Goal: Task Accomplishment & Management: Manage account settings

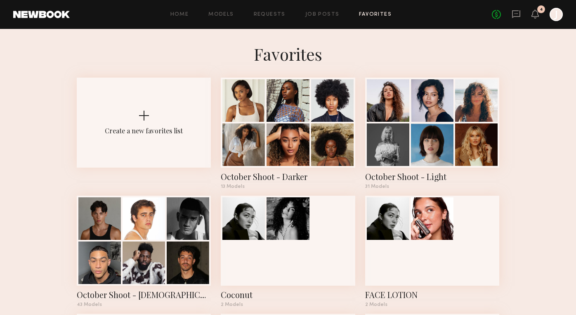
click at [261, 11] on div "Home Models Requests Job Posts Favorites Sign Out No fees up to $5,000 4 J" at bounding box center [316, 14] width 493 height 13
click at [261, 12] on link "Requests" at bounding box center [270, 14] width 32 height 5
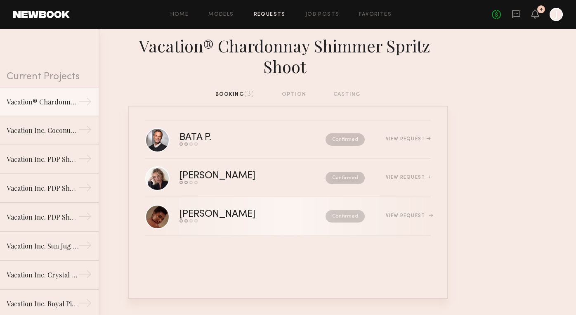
click at [256, 222] on div "Send request Model response Review hours worked Pay model" at bounding box center [234, 220] width 111 height 3
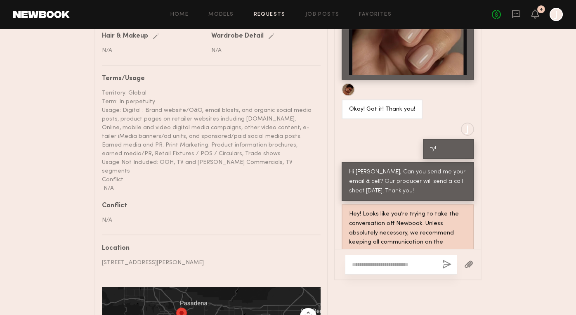
scroll to position [470, 0]
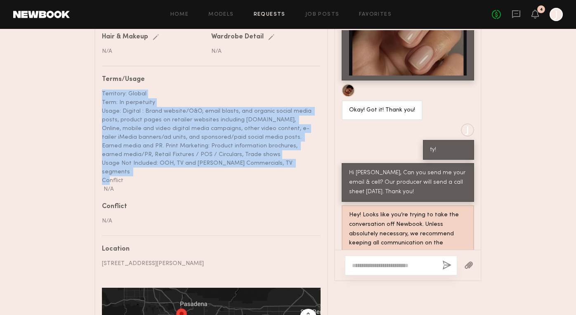
drag, startPoint x: 119, startPoint y: 178, endPoint x: 104, endPoint y: 87, distance: 91.6
click at [104, 87] on nb-paragraph "Territory: Global Term: In perpetuity Usage: Digital : Brand website/O&O, email…" at bounding box center [208, 138] width 212 height 111
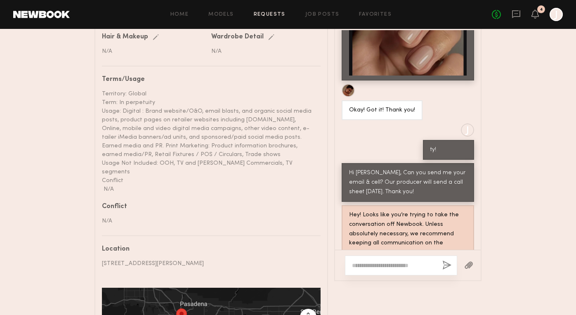
click at [118, 148] on div "Territory: Global Term: In perpetuity Usage: Digital : Brand website/O&O, email…" at bounding box center [208, 142] width 212 height 104
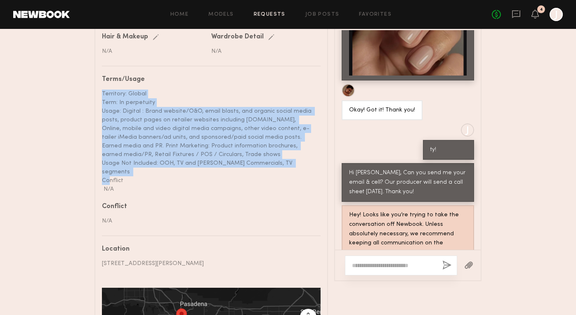
drag, startPoint x: 117, startPoint y: 181, endPoint x: 106, endPoint y: 88, distance: 93.6
click at [106, 87] on nb-paragraph "Territory: Global Term: In perpetuity Usage: Digital : Brand website/O&O, email…" at bounding box center [208, 138] width 212 height 111
copy div "Territory: Global Term: In perpetuity Usage: Digital : Brand website/O&O, email…"
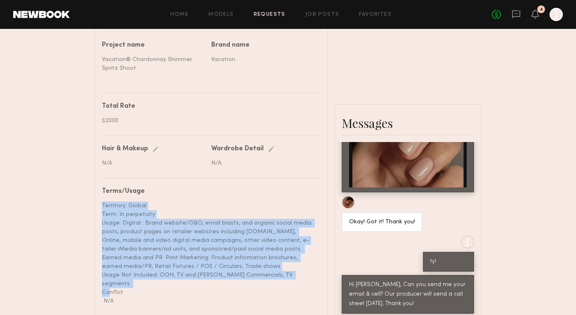
scroll to position [343, 0]
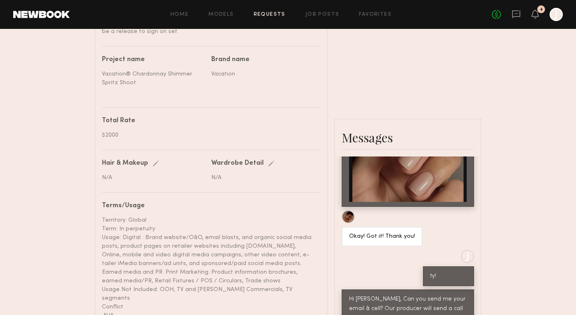
click at [148, 222] on div "Territory: Global Term: In perpetuity Usage: Digital : Brand website/O&O, email…" at bounding box center [208, 268] width 212 height 104
drag, startPoint x: 161, startPoint y: 224, endPoint x: 106, endPoint y: 220, distance: 55.1
click at [104, 220] on div "Territory: Global Term: In perpetuity Usage: Digital : Brand website/O&O, email…" at bounding box center [208, 268] width 212 height 104
drag, startPoint x: 160, startPoint y: 228, endPoint x: 104, endPoint y: 220, distance: 56.4
click at [104, 220] on div "Territory: Global Term: In perpetuity Usage: Digital : Brand website/O&O, email…" at bounding box center [208, 268] width 212 height 104
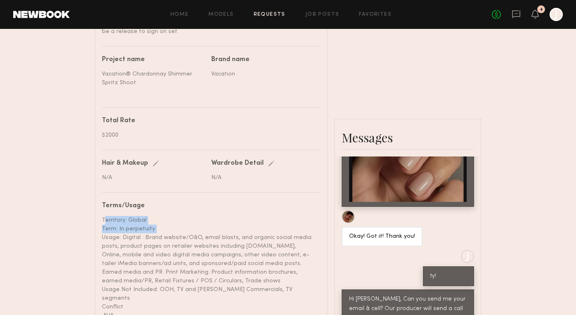
copy div "Territory: Global Term: In perpetuity"
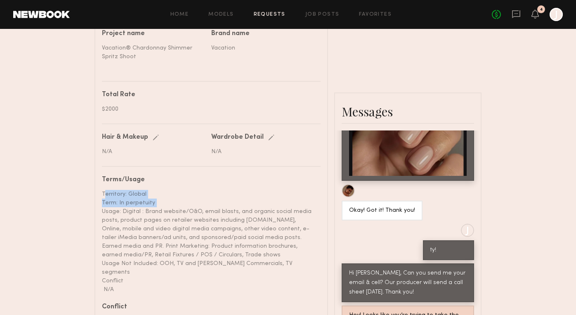
scroll to position [370, 0]
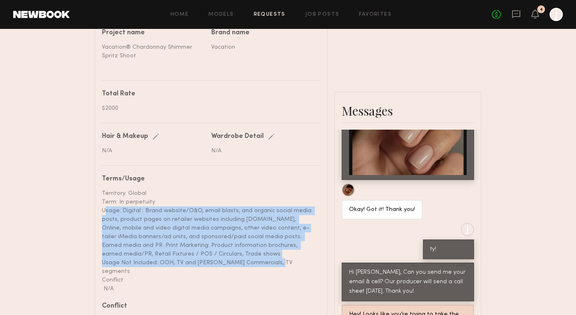
drag, startPoint x: 288, startPoint y: 262, endPoint x: 100, endPoint y: 212, distance: 194.4
click at [100, 212] on common-border "Details Booked hours Start: Friday, October 17 9:00 AM End: Friday, October 17 …" at bounding box center [211, 191] width 234 height 653
copy div "Usage: Digital : Brand website/O&O, email blasts, and organic social media post…"
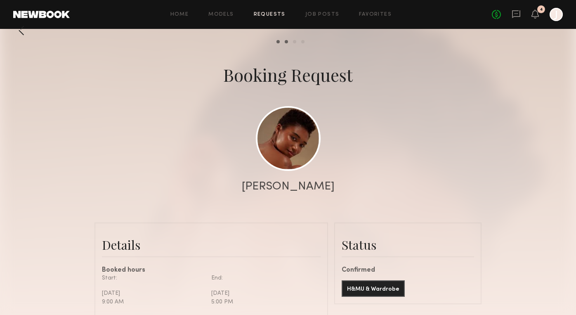
scroll to position [5, 0]
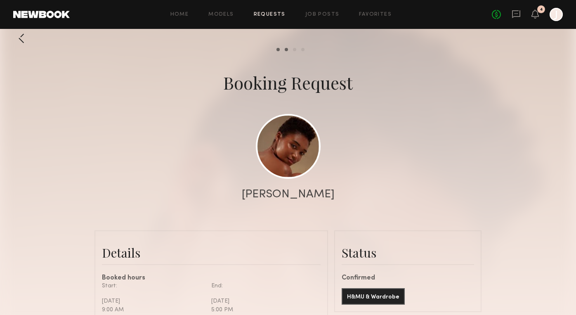
click at [306, 196] on div "[PERSON_NAME]" at bounding box center [288, 195] width 93 height 12
click at [298, 143] on link at bounding box center [288, 145] width 65 height 65
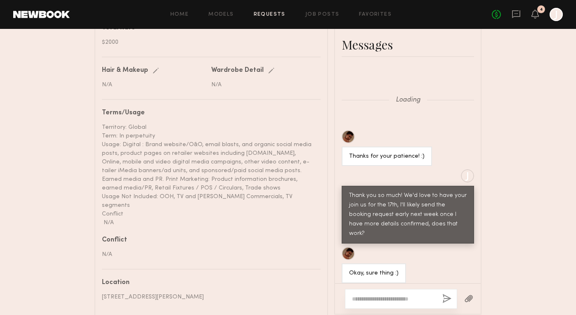
scroll to position [866, 0]
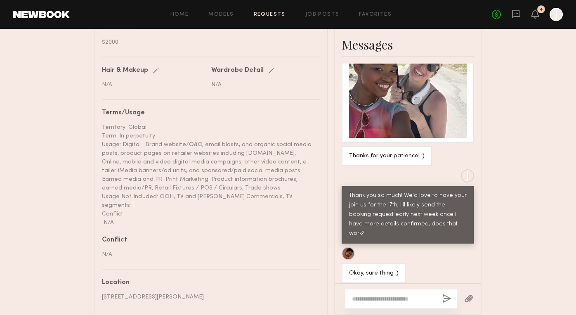
click at [264, 13] on link "Requests" at bounding box center [270, 14] width 32 height 5
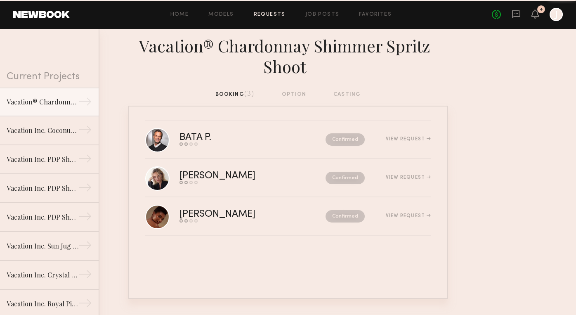
click at [245, 111] on div "BATA P. Send request Model response Review hours worked Pay model Confirmed Vie…" at bounding box center [288, 202] width 320 height 193
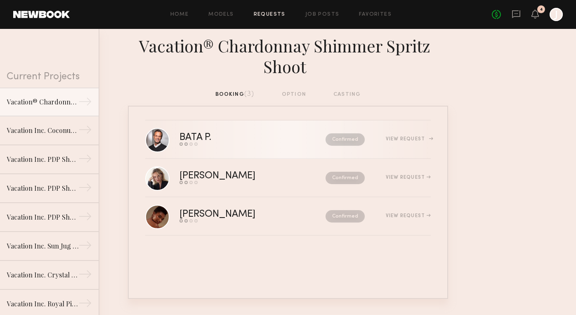
click at [238, 139] on div "BATA P." at bounding box center [223, 137] width 89 height 9
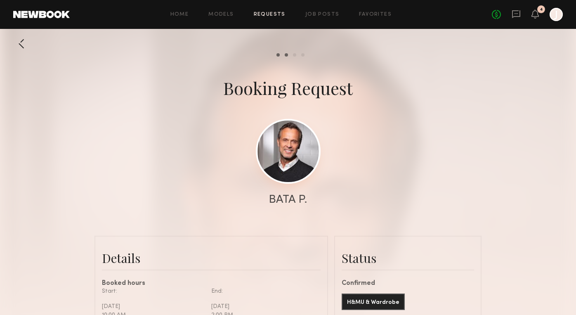
scroll to position [762, 0]
click at [285, 169] on link at bounding box center [288, 151] width 65 height 65
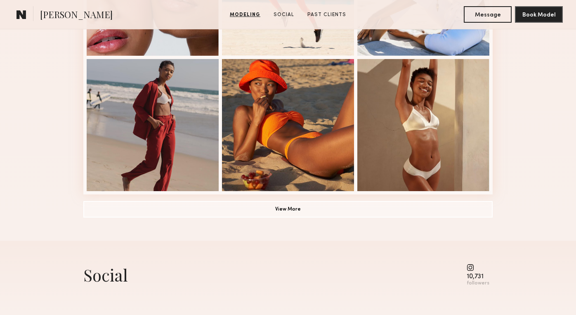
scroll to position [588, 0]
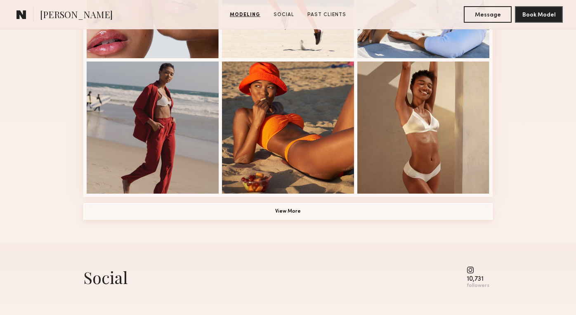
click at [340, 203] on button "View More" at bounding box center [287, 211] width 409 height 17
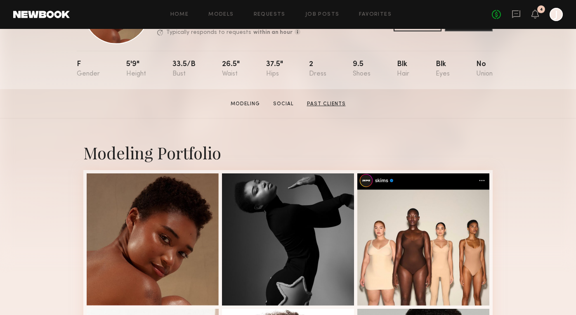
scroll to position [70, 0]
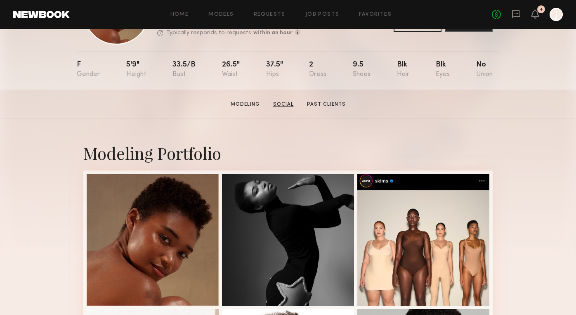
click at [286, 104] on link "Social" at bounding box center [283, 104] width 27 height 7
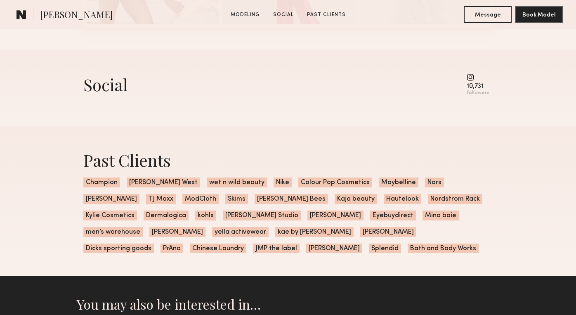
scroll to position [1164, 0]
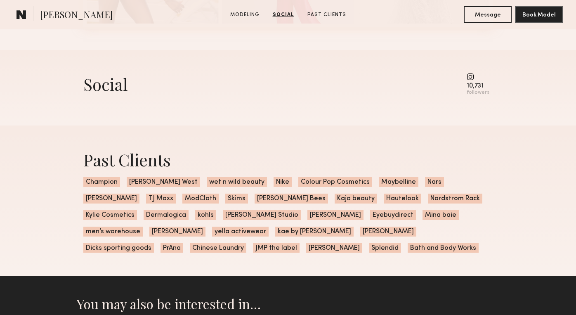
click at [474, 76] on common-icon at bounding box center [478, 76] width 23 height 7
click at [107, 88] on div "Social" at bounding box center [105, 84] width 45 height 22
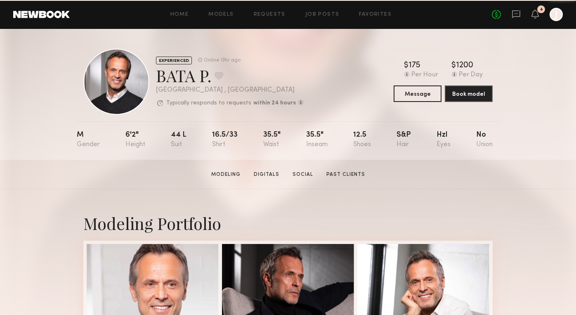
click at [178, 77] on div "BATA P. Favorite" at bounding box center [230, 75] width 148 height 22
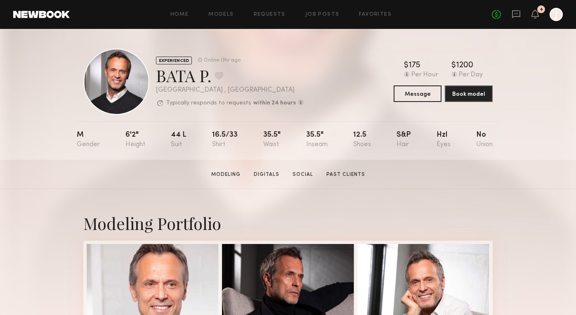
click at [178, 97] on div "EXPERIENCED Online 13hr ago BATA P. Favorite Los Angeles , CA Typically respond…" at bounding box center [230, 81] width 148 height 51
click at [179, 91] on div "[GEOGRAPHIC_DATA] , [GEOGRAPHIC_DATA]" at bounding box center [230, 90] width 148 height 7
click at [303, 175] on link "Social" at bounding box center [302, 174] width 27 height 7
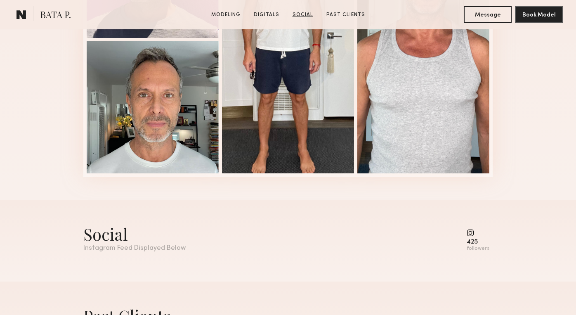
scroll to position [1130, 0]
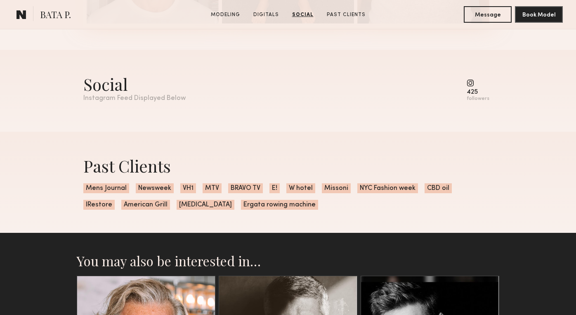
click at [473, 87] on div "425 followers" at bounding box center [478, 90] width 23 height 23
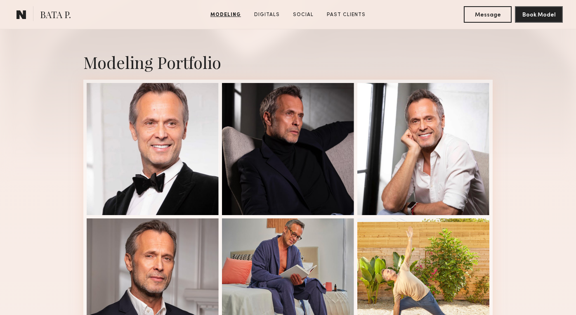
scroll to position [115, 0]
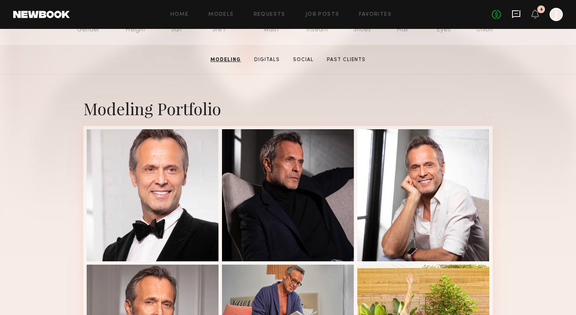
click at [519, 16] on icon at bounding box center [516, 14] width 8 height 8
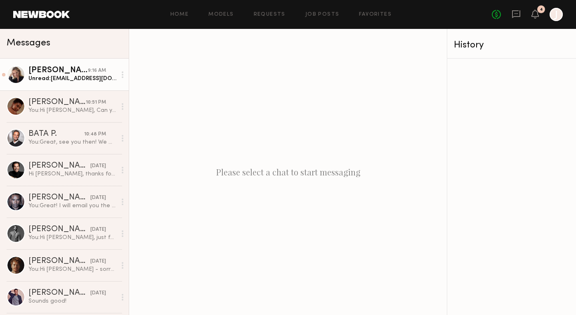
click at [94, 82] on div "Unread: Szyklaudia126@gmail.com 6573585931" at bounding box center [72, 79] width 88 height 8
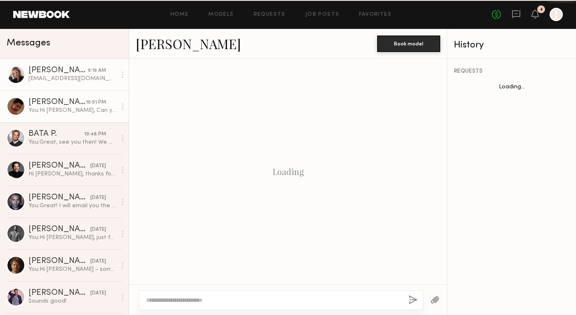
scroll to position [837, 0]
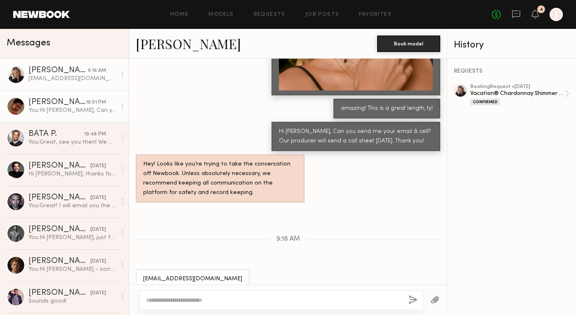
click at [85, 107] on div "You: Hi Sherica, Can you send me your email & cell? Our producer will send a ca…" at bounding box center [72, 110] width 88 height 8
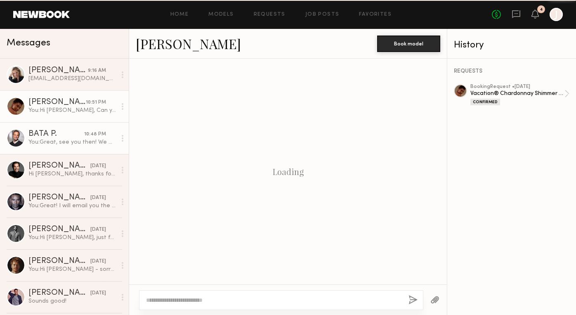
scroll to position [489, 0]
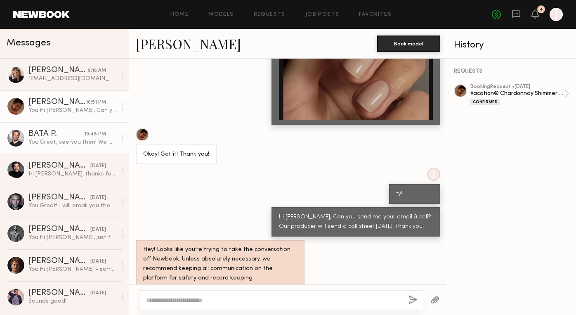
click at [96, 134] on div "10:48 PM" at bounding box center [95, 134] width 22 height 8
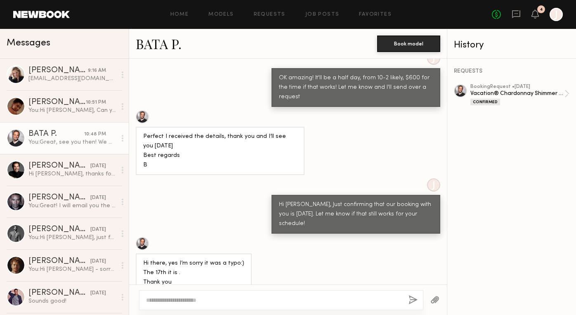
scroll to position [688, 0]
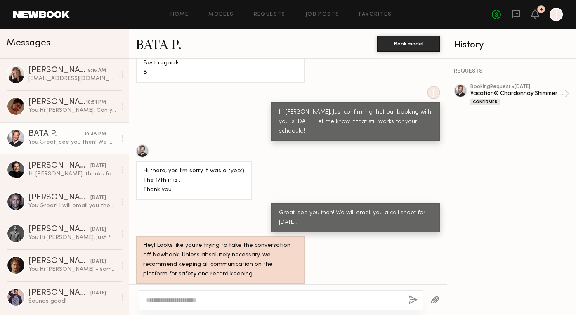
click at [166, 41] on link "BATA P." at bounding box center [159, 44] width 46 height 18
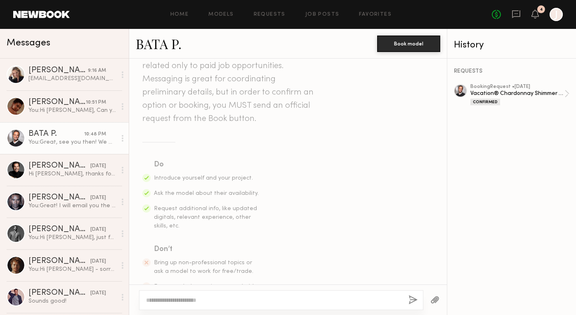
scroll to position [0, 0]
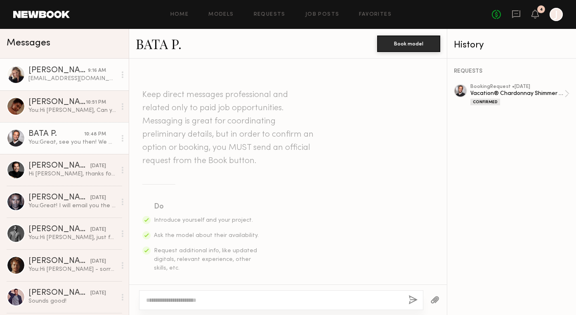
click at [92, 82] on div "Szyklaudia126@gmail.com 6573585931" at bounding box center [72, 79] width 88 height 8
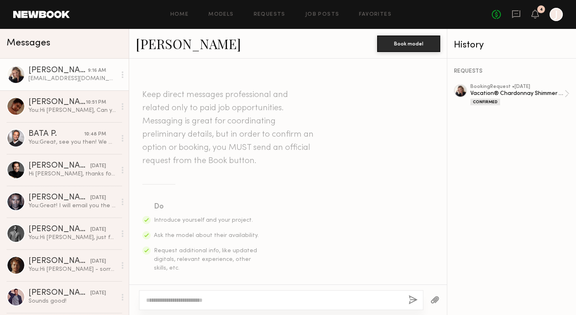
click at [168, 42] on link "Klaudia S." at bounding box center [188, 44] width 105 height 18
click at [269, 16] on link "Requests" at bounding box center [270, 14] width 32 height 5
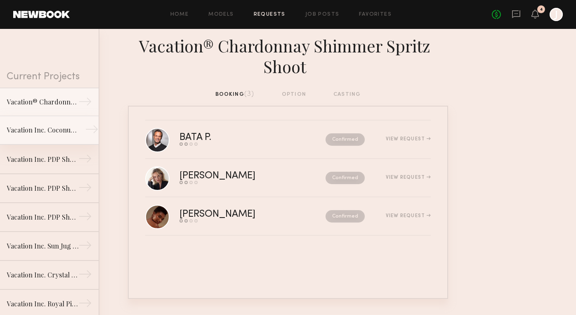
click at [47, 130] on div "Vacation Inc. Coconut Shoot" at bounding box center [43, 130] width 72 height 10
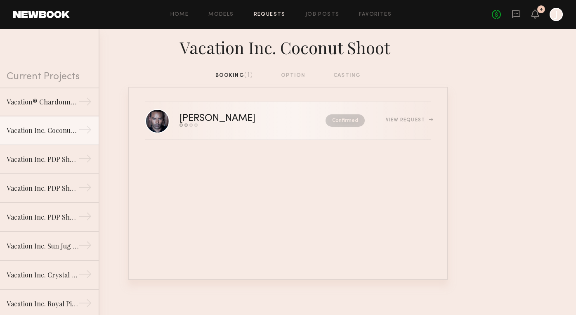
click at [208, 123] on div "[PERSON_NAME]" at bounding box center [234, 118] width 111 height 9
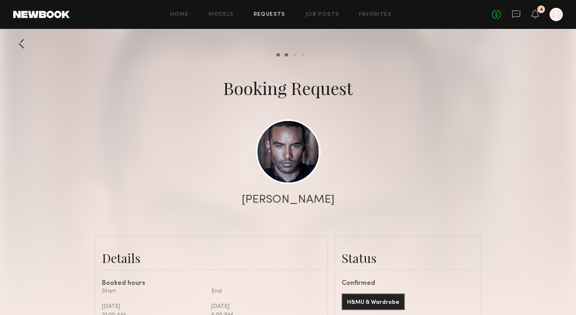
click at [285, 203] on div "[PERSON_NAME]" at bounding box center [288, 200] width 93 height 12
click at [293, 145] on link at bounding box center [288, 151] width 65 height 65
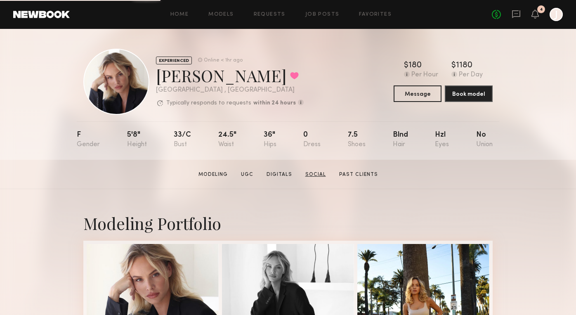
click at [316, 175] on link "Social" at bounding box center [315, 174] width 27 height 7
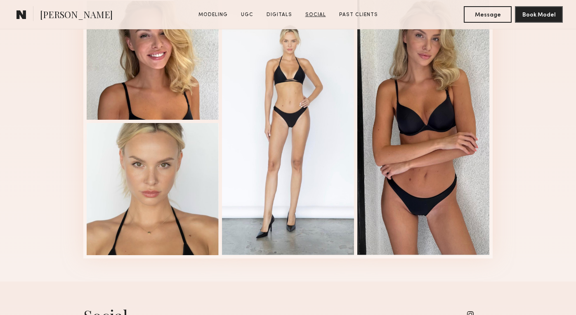
scroll to position [1805, 0]
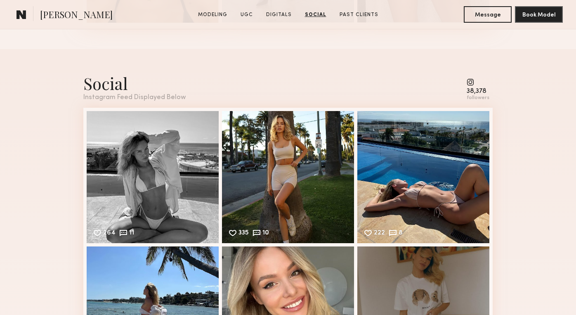
click at [473, 84] on common-icon at bounding box center [478, 81] width 23 height 7
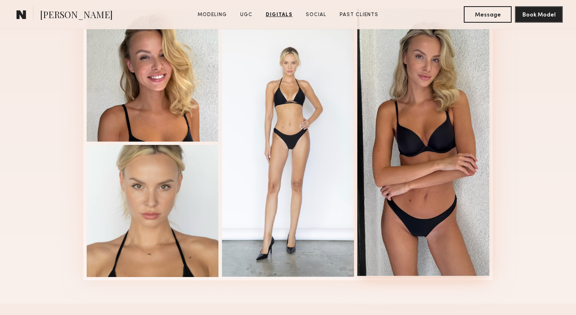
scroll to position [1549, 0]
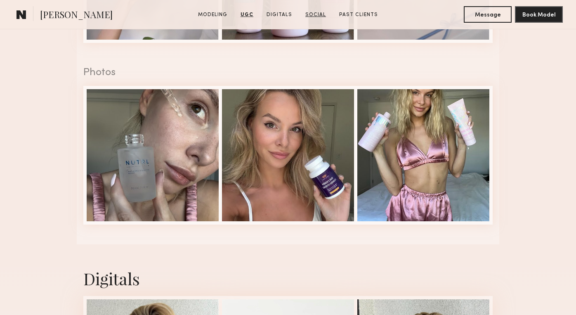
click at [318, 16] on link "Social" at bounding box center [315, 14] width 27 height 7
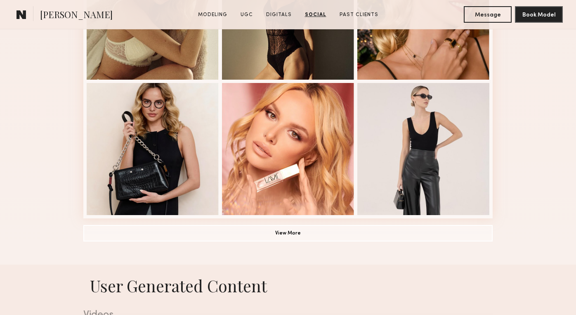
scroll to position [0, 0]
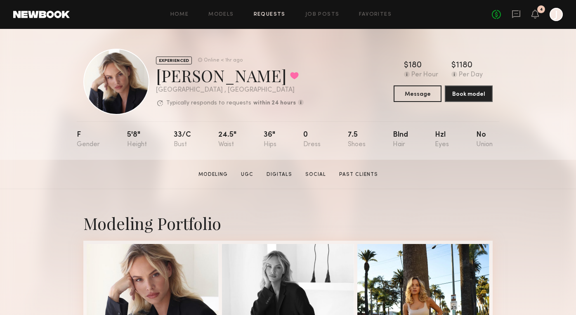
click at [279, 14] on link "Requests" at bounding box center [270, 14] width 32 height 5
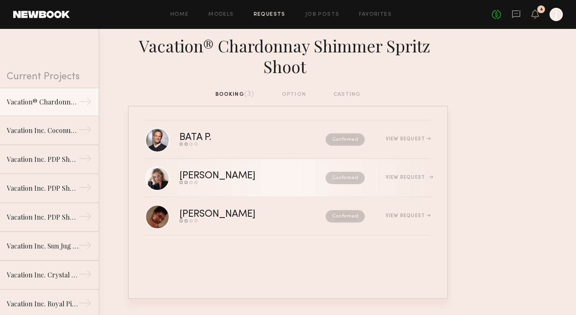
click at [278, 184] on div "Klaudia S. Send request Model response Review hours worked Pay model Confirmed …" at bounding box center [304, 177] width 251 height 13
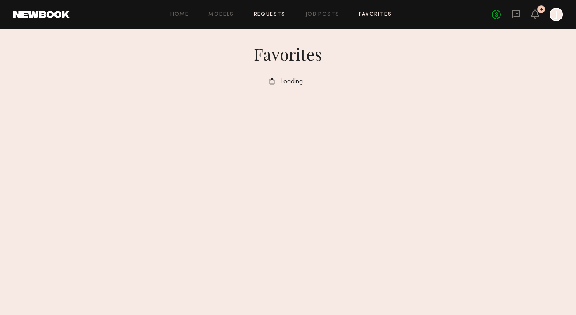
click at [273, 14] on link "Requests" at bounding box center [270, 14] width 32 height 5
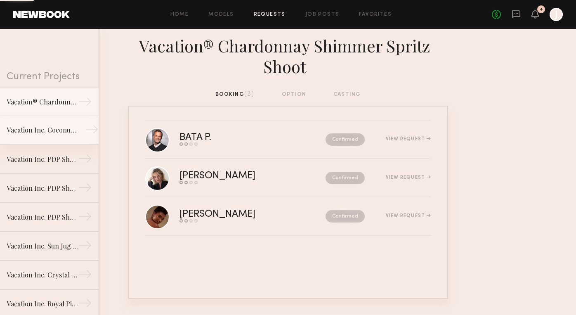
click at [65, 135] on link "Vacation Inc. Coconut Shoot →" at bounding box center [49, 130] width 99 height 29
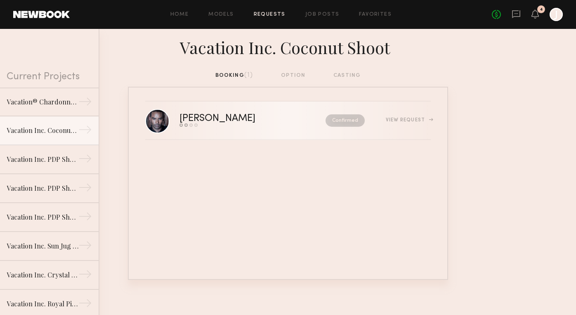
click at [239, 127] on div "Send request Model response Review hours worked Pay model" at bounding box center [234, 124] width 111 height 3
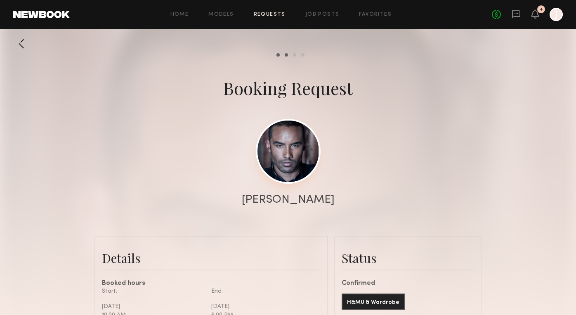
click at [284, 135] on link at bounding box center [288, 151] width 65 height 65
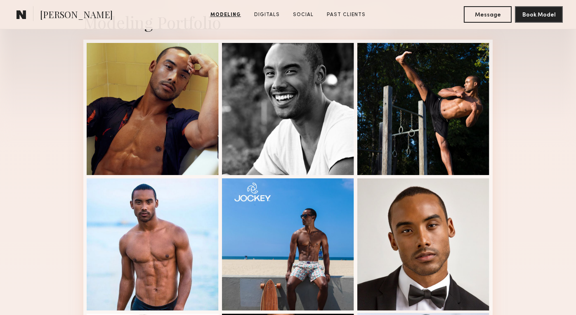
scroll to position [196, 0]
